Goal: Find specific fact

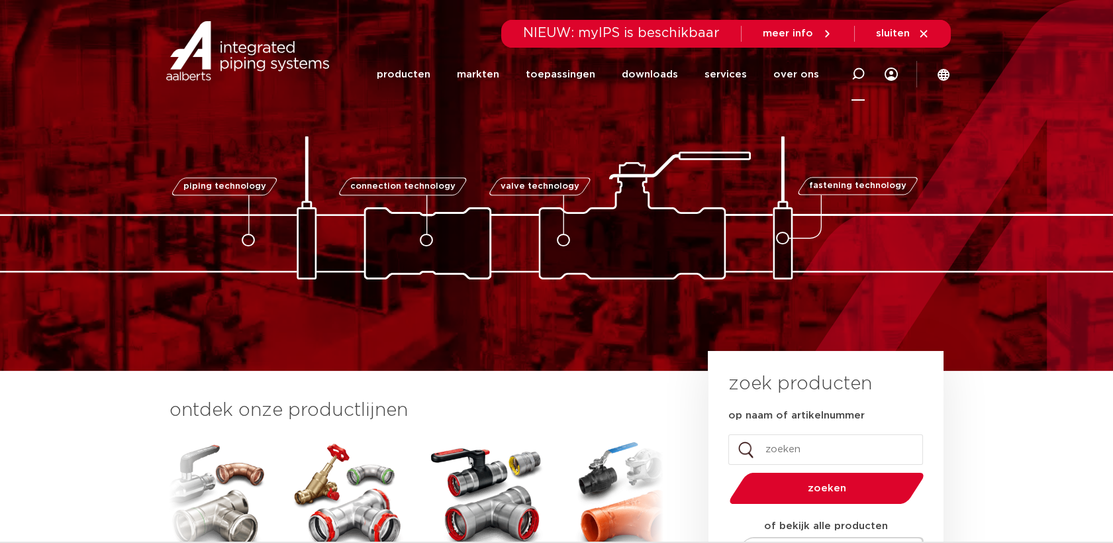
click at [857, 81] on div at bounding box center [858, 74] width 13 height 54
click at [738, 77] on input "Zoeken" at bounding box center [660, 72] width 417 height 26
paste input "6241422"
type input "6241422"
click button "Zoeken" at bounding box center [0, 0] width 0 height 0
